Goal: Task Accomplishment & Management: Manage account settings

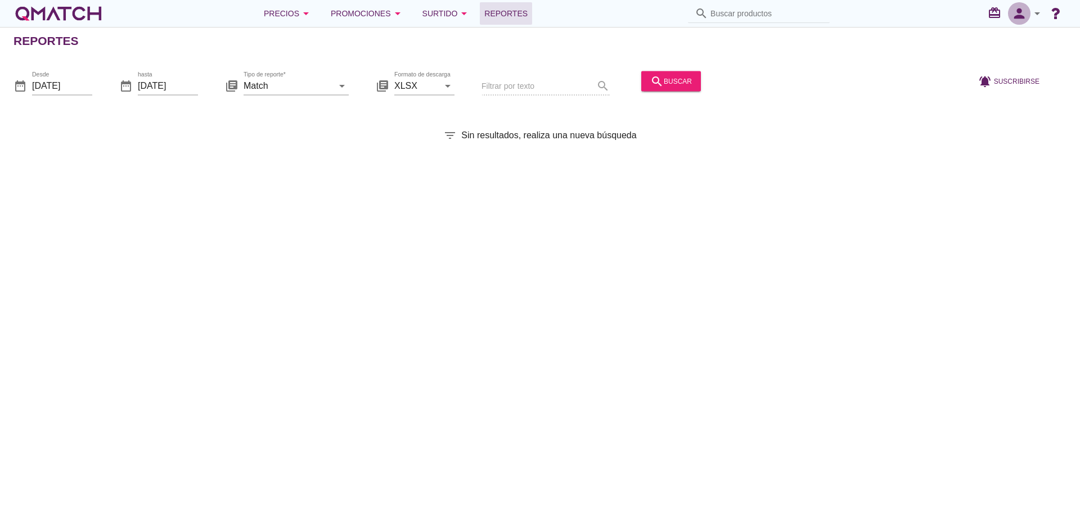
click at [1028, 19] on icon "person" at bounding box center [1019, 14] width 22 height 16
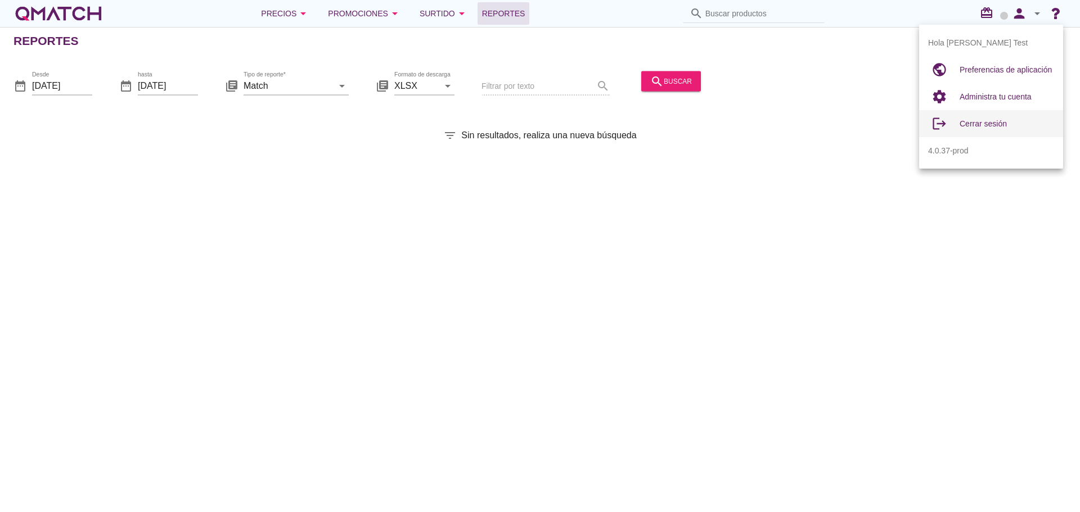
click at [988, 124] on span "Cerrar sesión" at bounding box center [983, 123] width 47 height 9
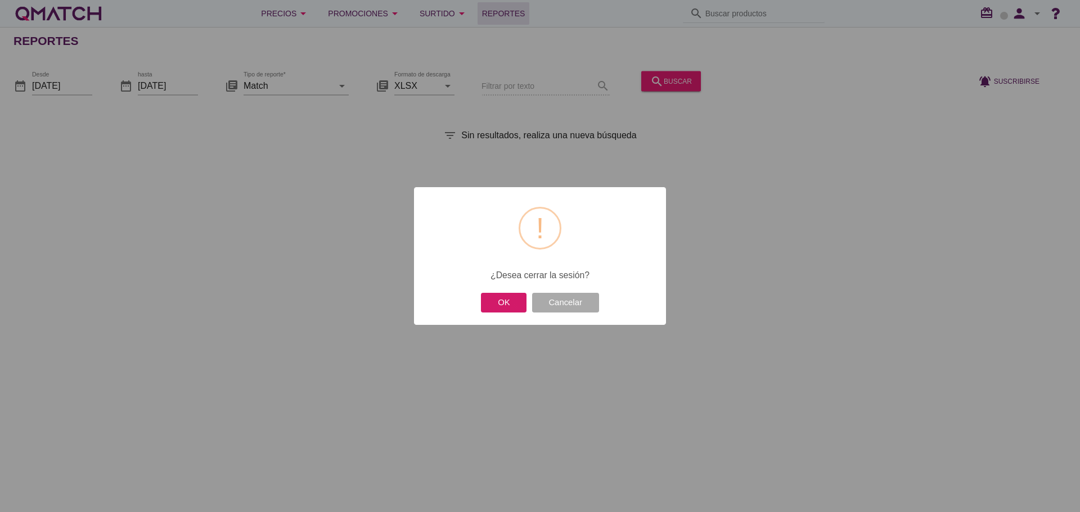
click at [503, 305] on button "OK" at bounding box center [504, 303] width 46 height 20
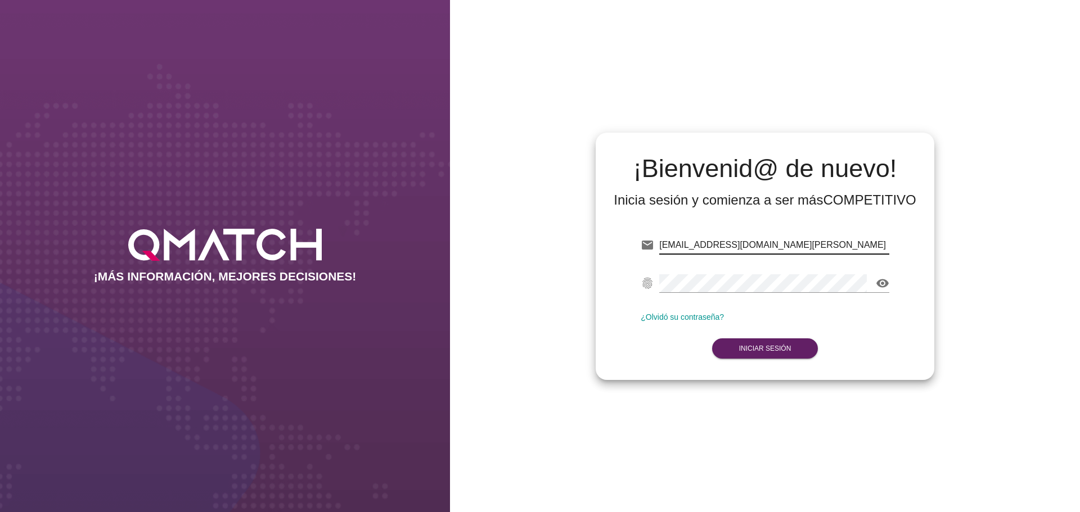
click at [768, 240] on input "test@test.ahumada.cl" at bounding box center [774, 245] width 230 height 18
type input "test@test.cencosud.com.co"
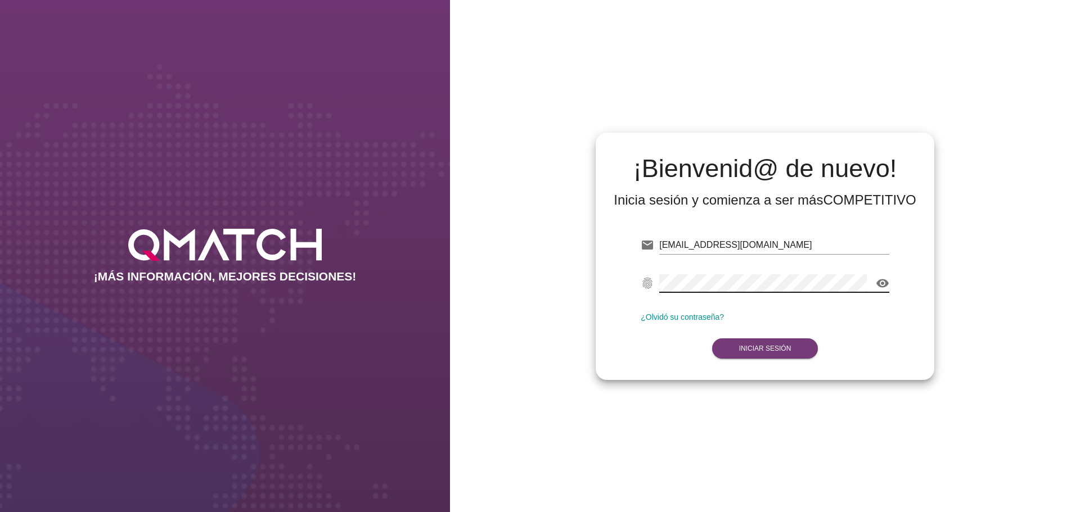
click at [771, 355] on button "Iniciar Sesión" at bounding box center [765, 349] width 106 height 20
